Goal: Task Accomplishment & Management: Use online tool/utility

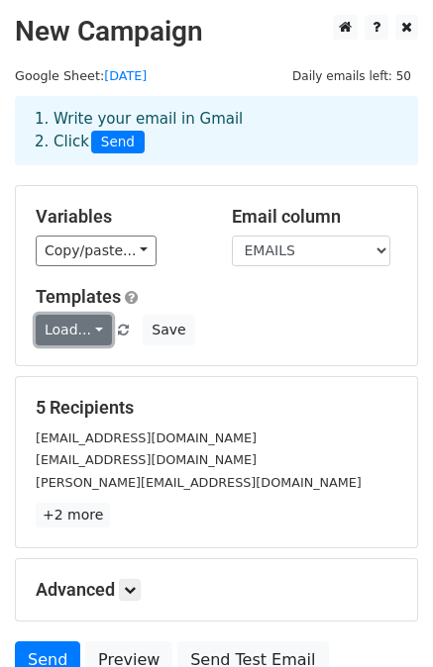
click at [86, 333] on link "Load..." at bounding box center [74, 330] width 76 height 31
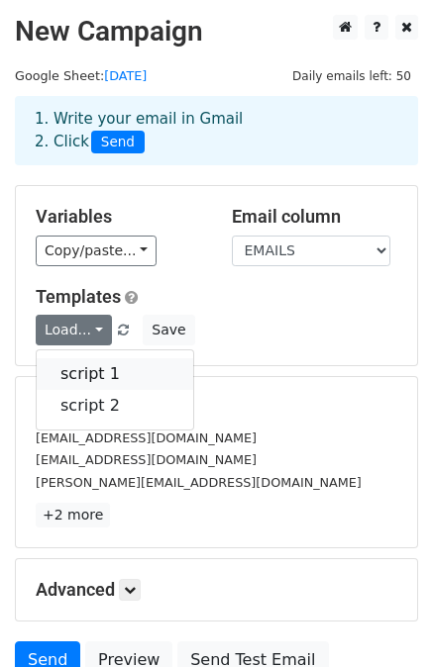
click at [100, 371] on link "script 1" at bounding box center [115, 374] width 156 height 32
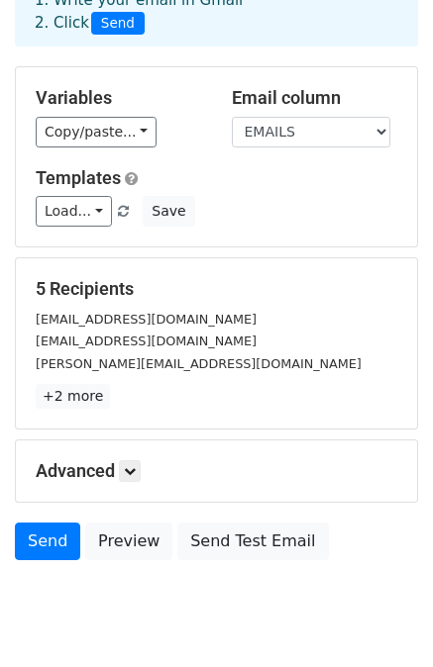
scroll to position [178, 0]
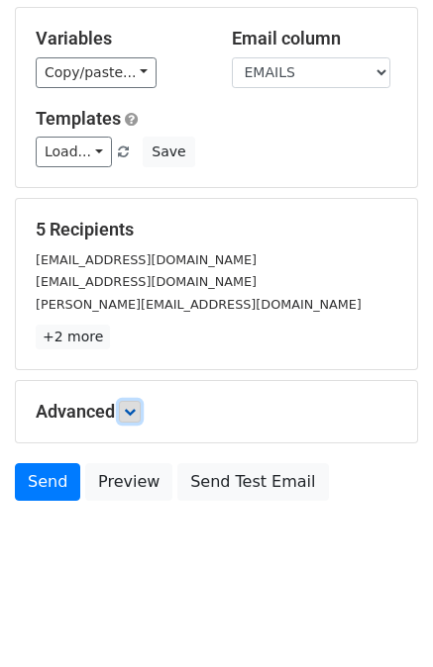
click at [136, 406] on icon at bounding box center [130, 412] width 12 height 12
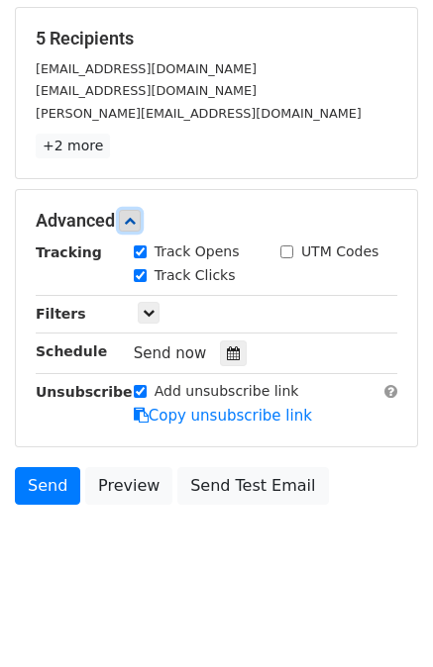
scroll to position [370, 0]
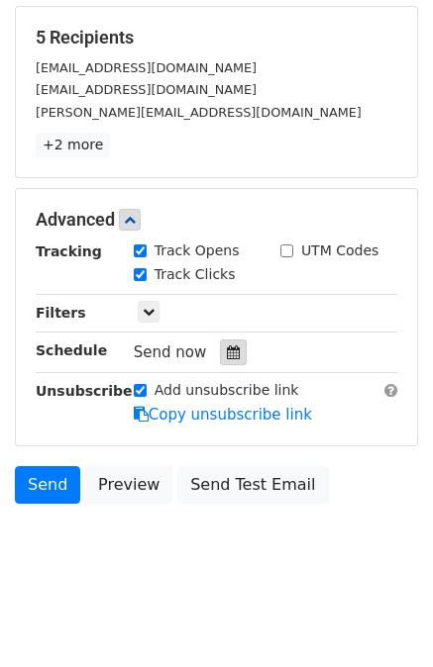
click at [227, 349] on icon at bounding box center [233, 353] width 13 height 14
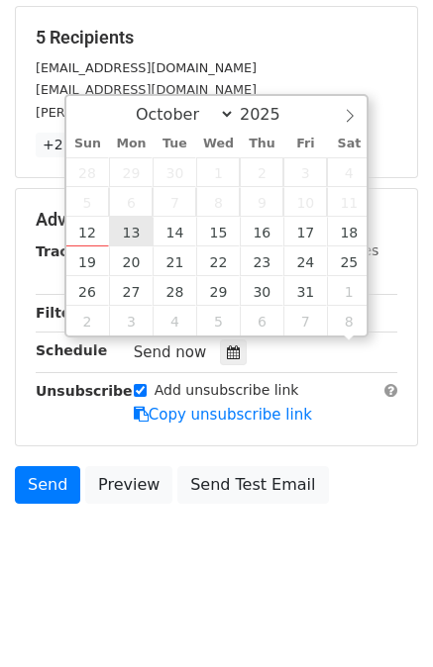
scroll to position [0, 0]
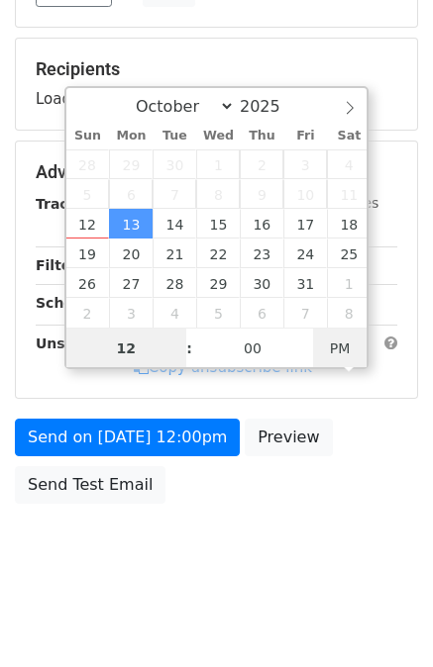
type input "[DATE] 00:00"
click at [347, 354] on span "PM" at bounding box center [340, 349] width 54 height 40
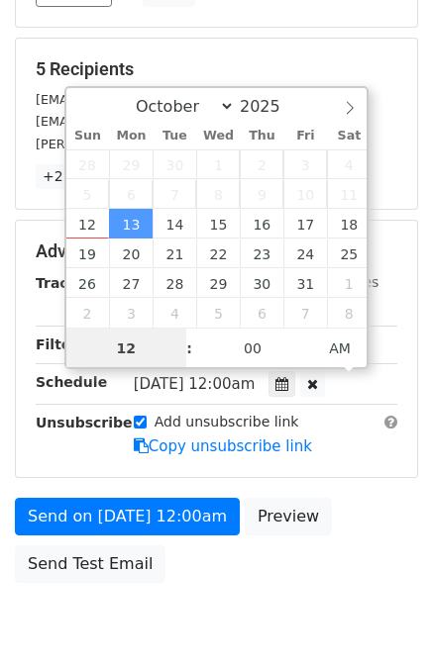
scroll to position [370, 0]
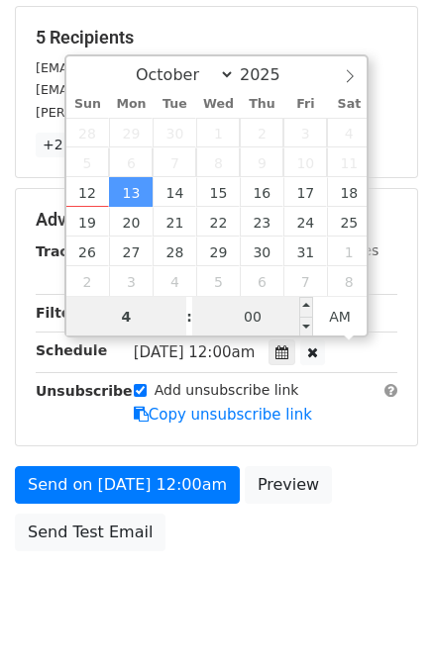
type input "4"
type input "[DATE] 04:00"
type input "04"
click at [293, 317] on input "00" at bounding box center [252, 317] width 121 height 40
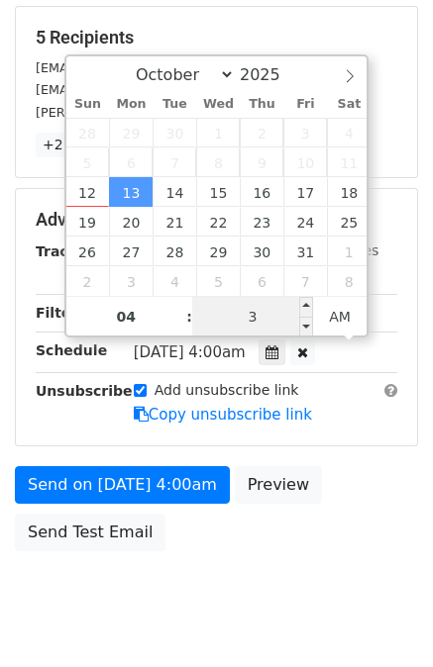
type input "35"
type input "[DATE] 04:35"
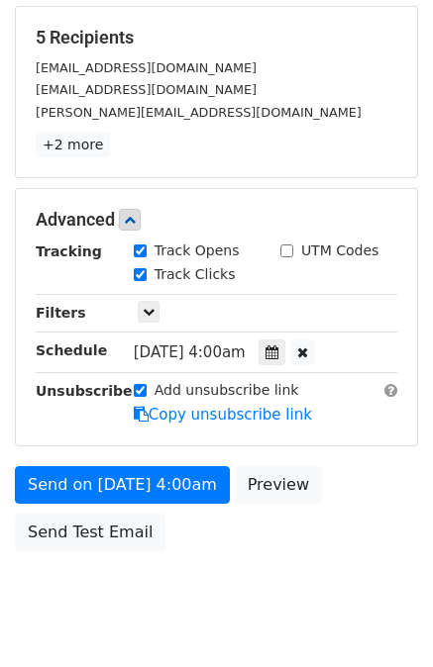
click at [186, 538] on div "Send on [DATE] 4:00am Preview Send Test Email" at bounding box center [216, 513] width 433 height 95
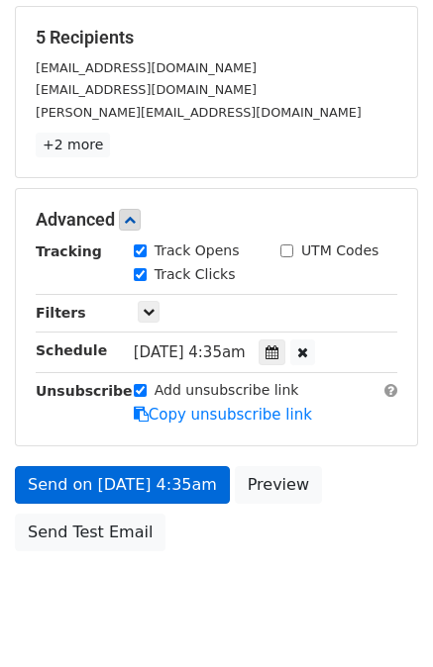
click at [166, 437] on div "Advanced Tracking Track Opens UTM Codes Track Clicks Filters Only include sprea…" at bounding box center [216, 317] width 401 height 256
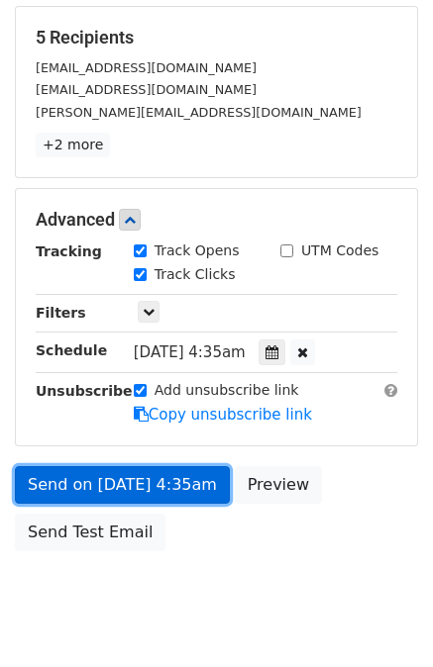
click at [159, 481] on link "Send on [DATE] 4:35am" at bounding box center [122, 485] width 215 height 38
